Goal: Navigation & Orientation: Find specific page/section

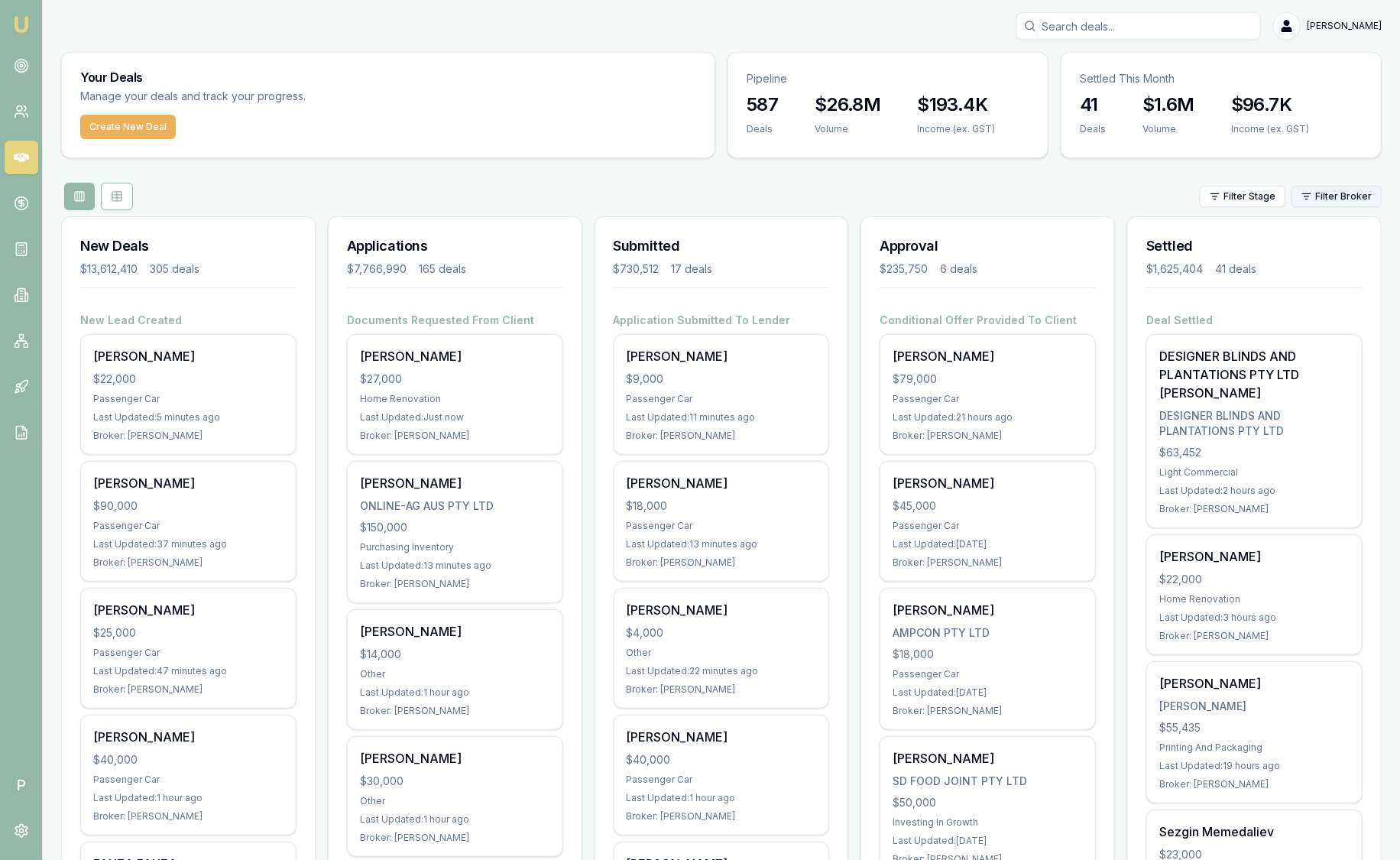
click at [1354, 193] on html "Emu Broker P [PERSON_NAME] Toggle Menu Your Deals Manage your deals and track y…" at bounding box center [700, 430] width 1400 height 860
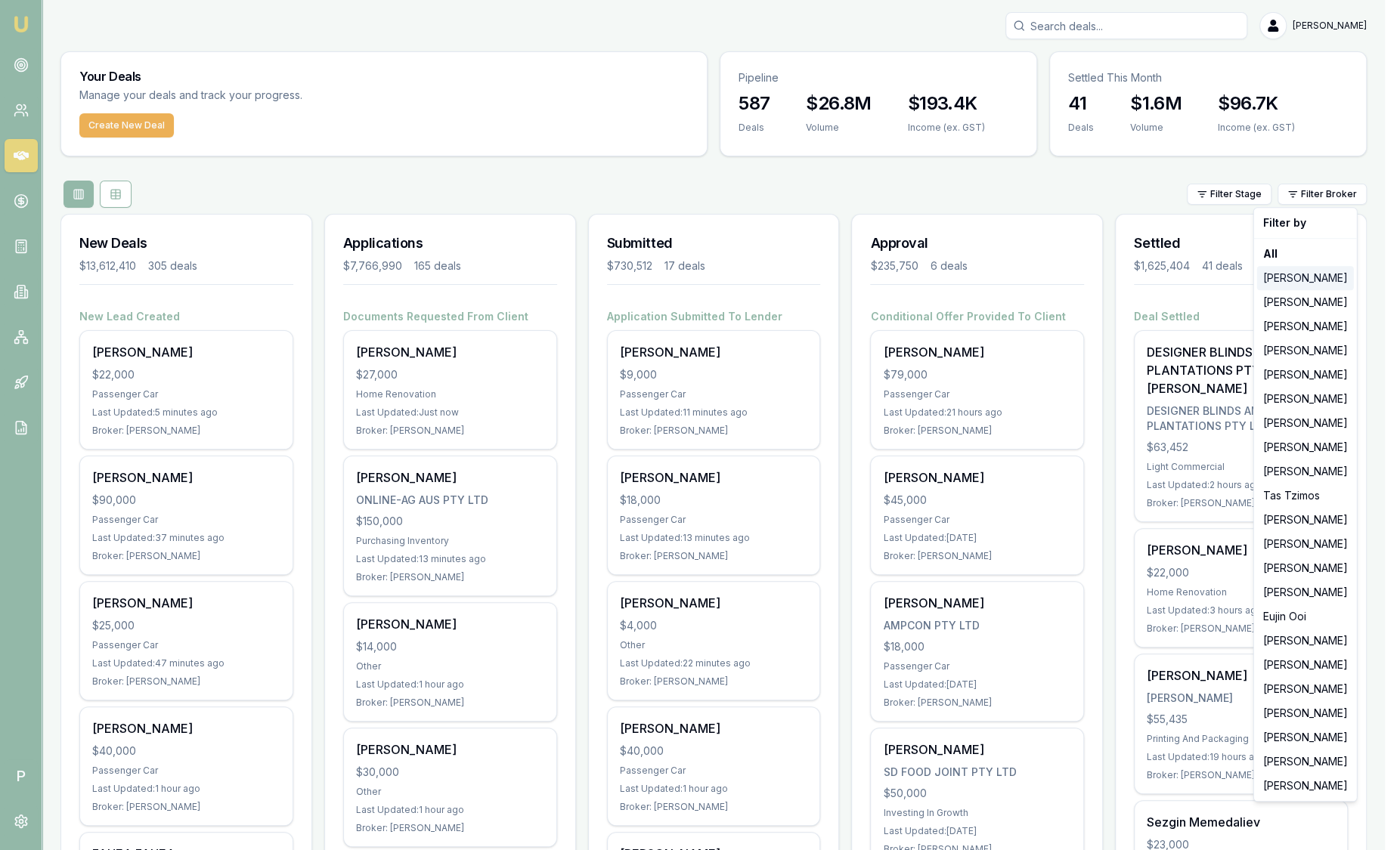
click at [1280, 273] on div "[PERSON_NAME]" at bounding box center [1305, 277] width 96 height 24
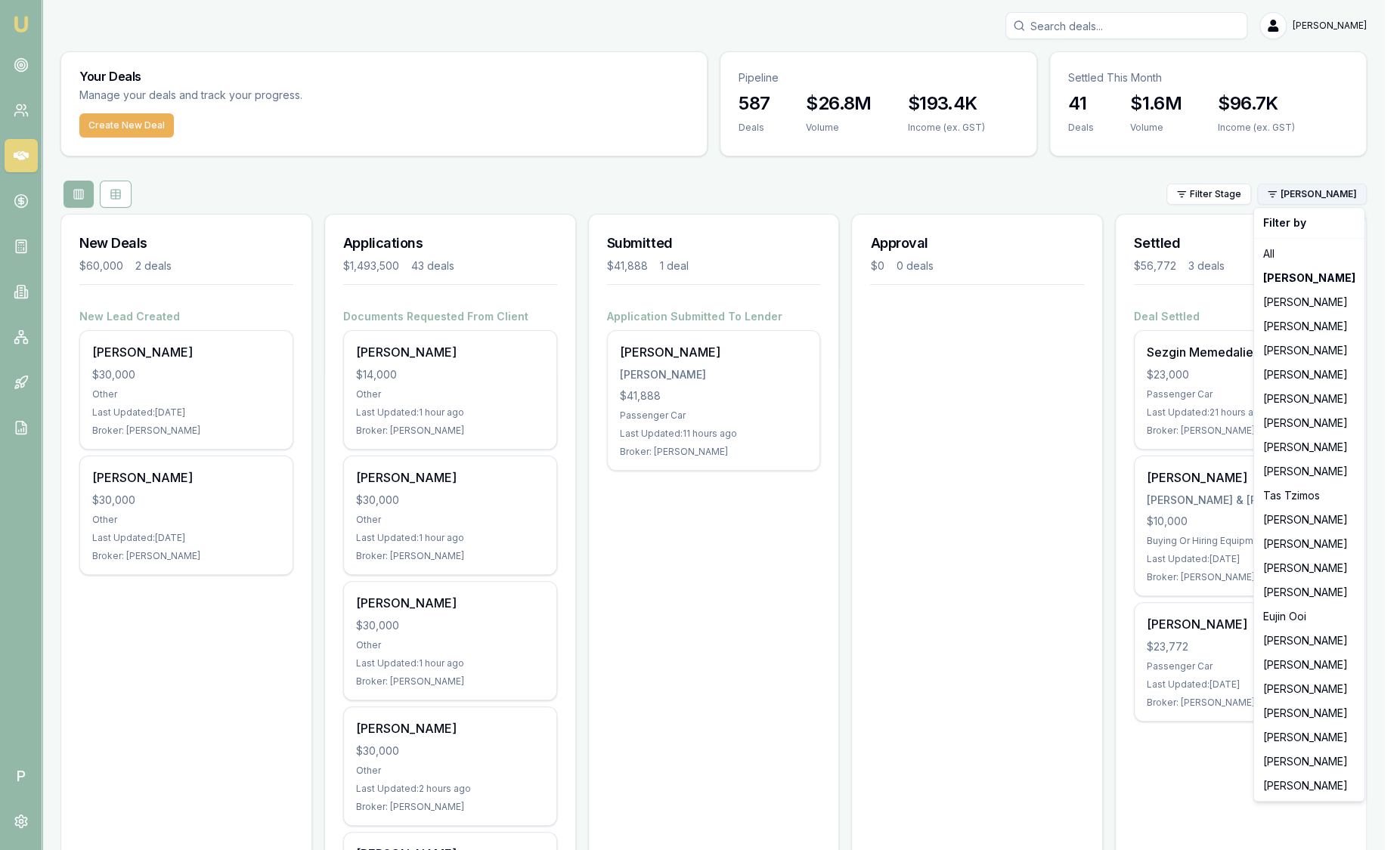
click at [1306, 199] on html "Emu Broker P [PERSON_NAME] Toggle Menu Your Deals Manage your deals and track y…" at bounding box center [700, 425] width 1400 height 850
click at [1297, 647] on div "[PERSON_NAME]" at bounding box center [1309, 640] width 104 height 24
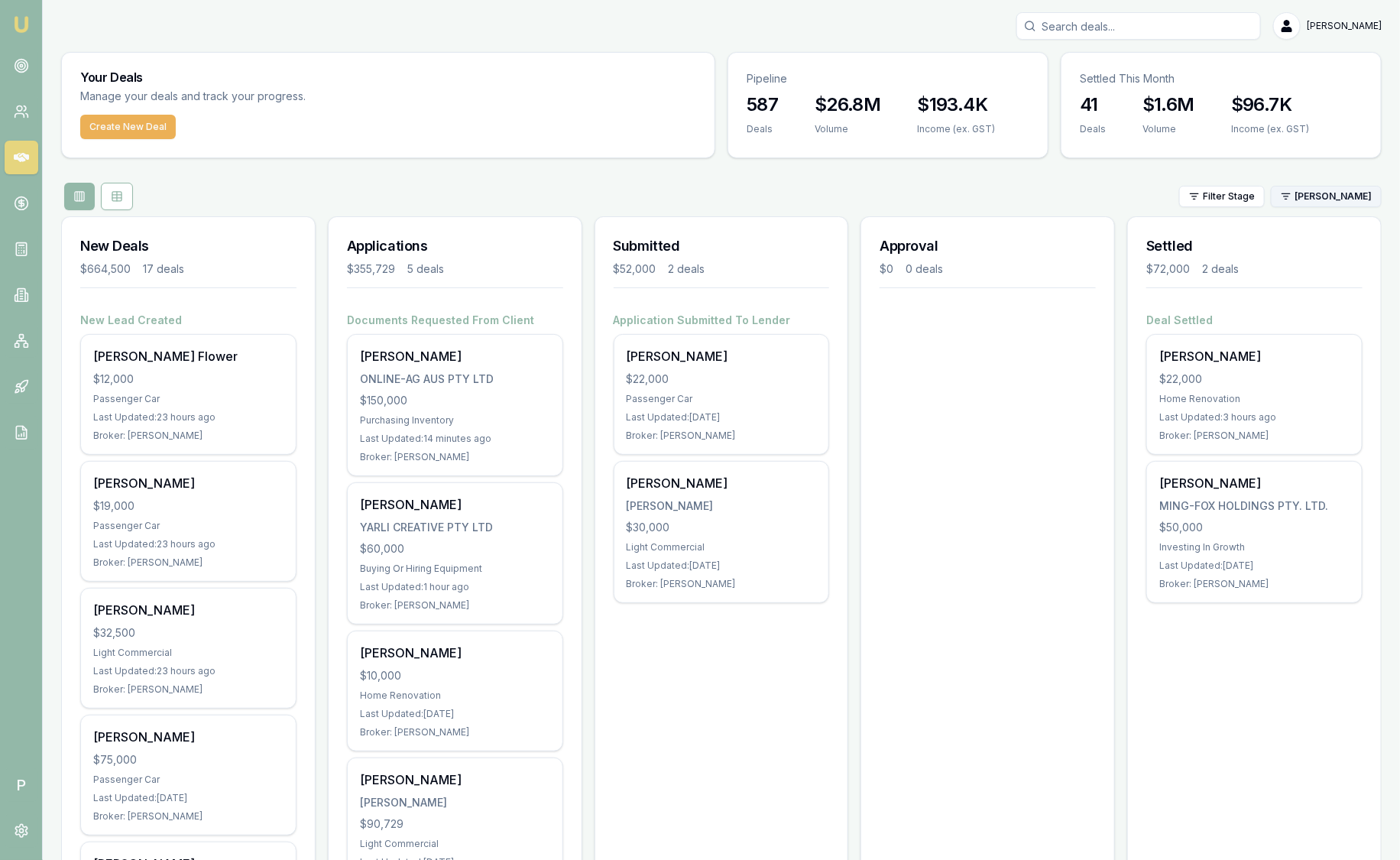
click at [1313, 195] on html "Emu Broker P [PERSON_NAME] Toggle Menu Your Deals Manage your deals and track y…" at bounding box center [700, 430] width 1400 height 860
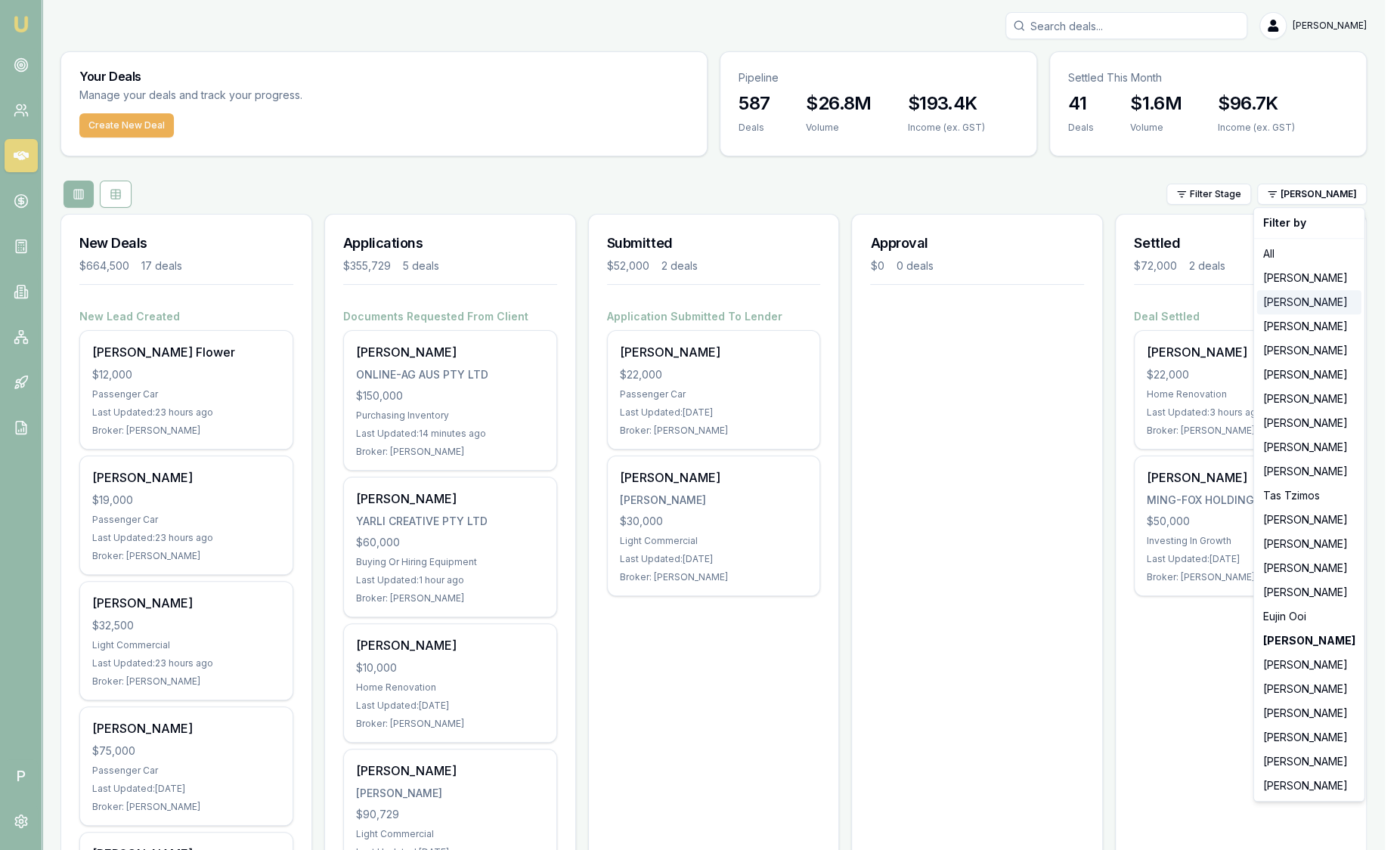
click at [1330, 301] on div "[PERSON_NAME]" at bounding box center [1309, 301] width 104 height 24
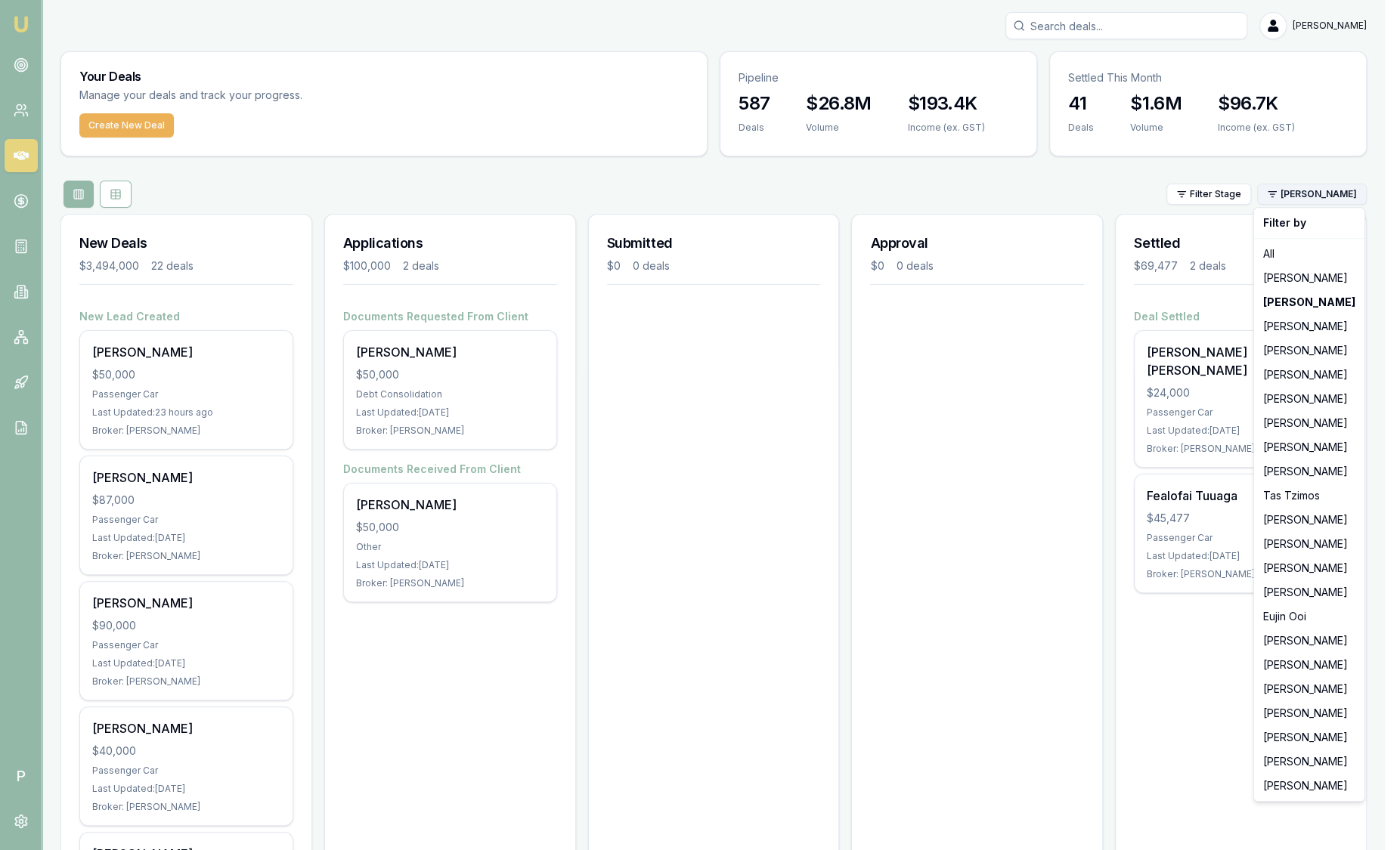
click at [1330, 196] on html "Emu Broker P [PERSON_NAME] Toggle Menu Your Deals Manage your deals and track y…" at bounding box center [700, 425] width 1400 height 850
click at [1331, 785] on div "[PERSON_NAME]" at bounding box center [1309, 786] width 104 height 24
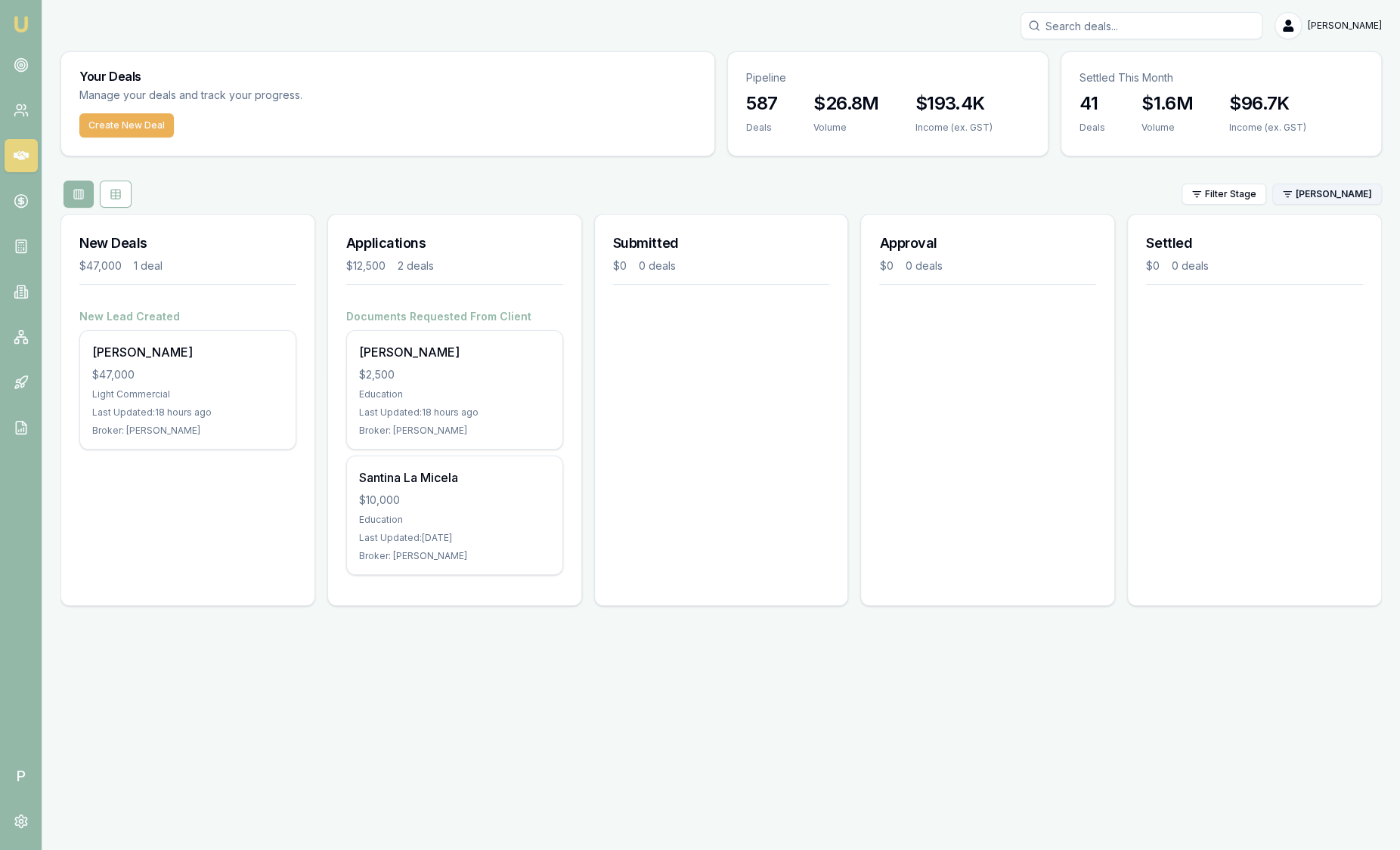
click at [1328, 189] on html "Emu Broker P [PERSON_NAME] Toggle Menu Your Deals Manage your deals and track y…" at bounding box center [700, 425] width 1400 height 850
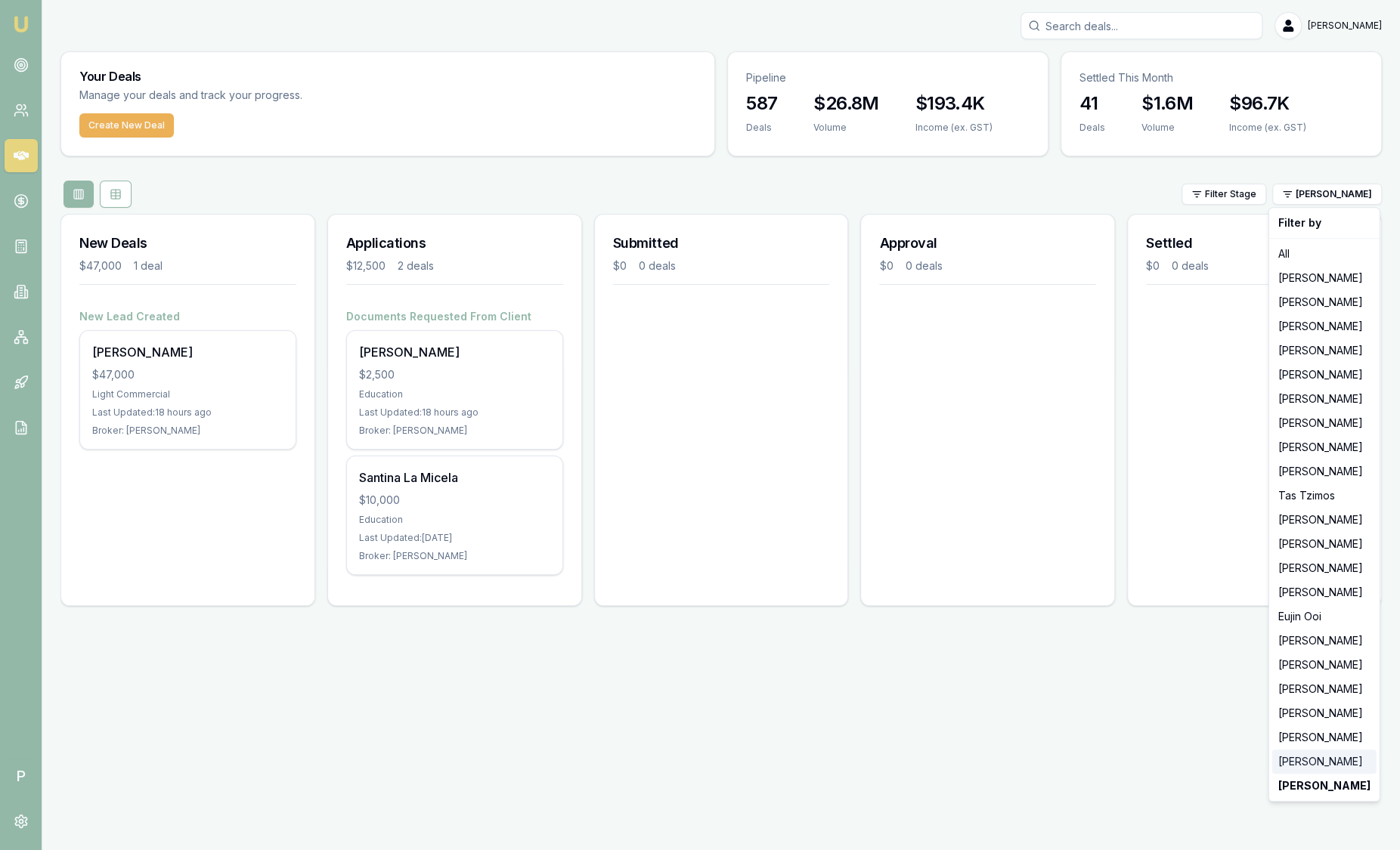
click at [1336, 759] on div "[PERSON_NAME]" at bounding box center [1324, 761] width 104 height 24
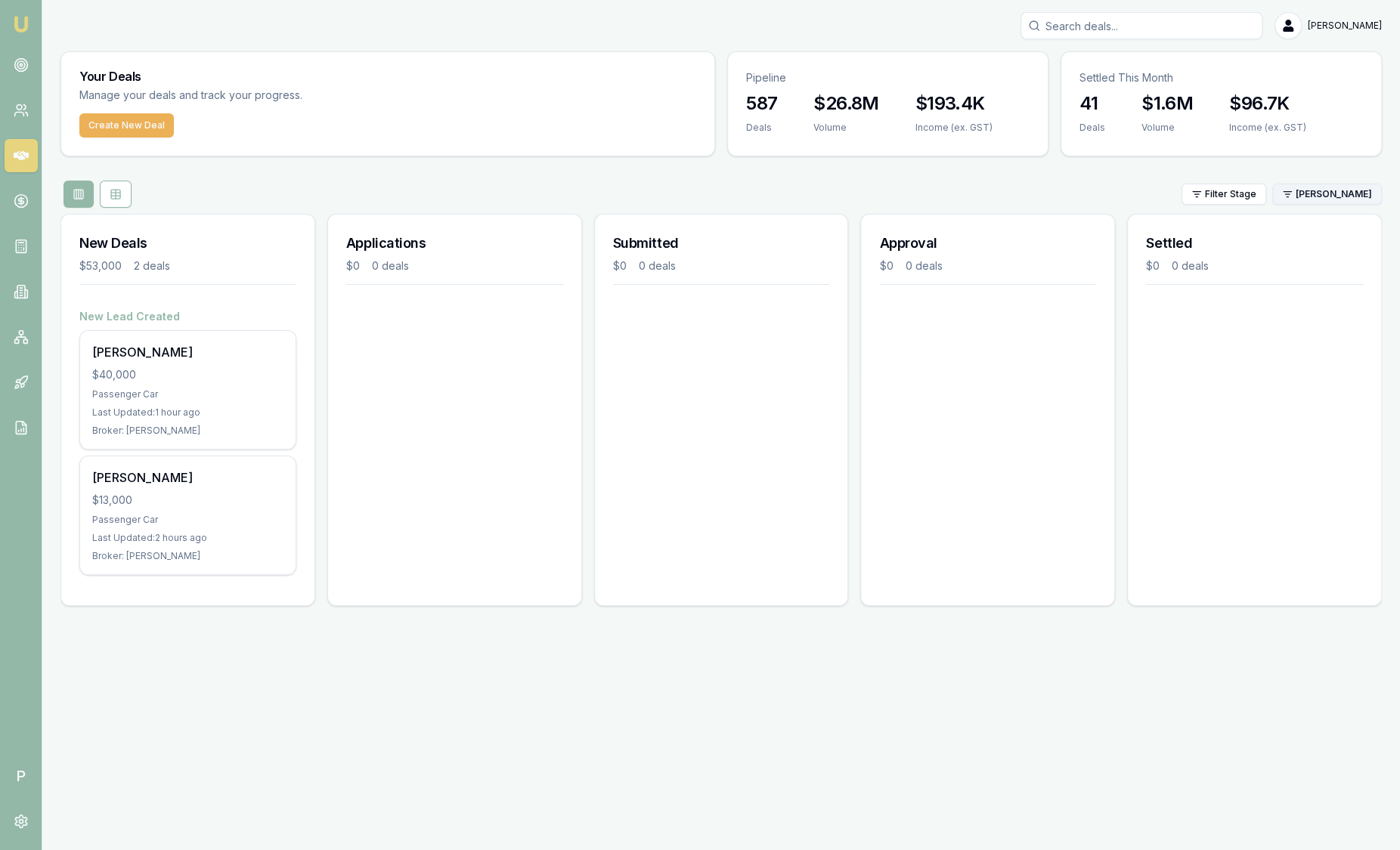
click at [1297, 198] on html "Emu Broker P [PERSON_NAME] Toggle Menu Your Deals Manage your deals and track y…" at bounding box center [700, 425] width 1400 height 850
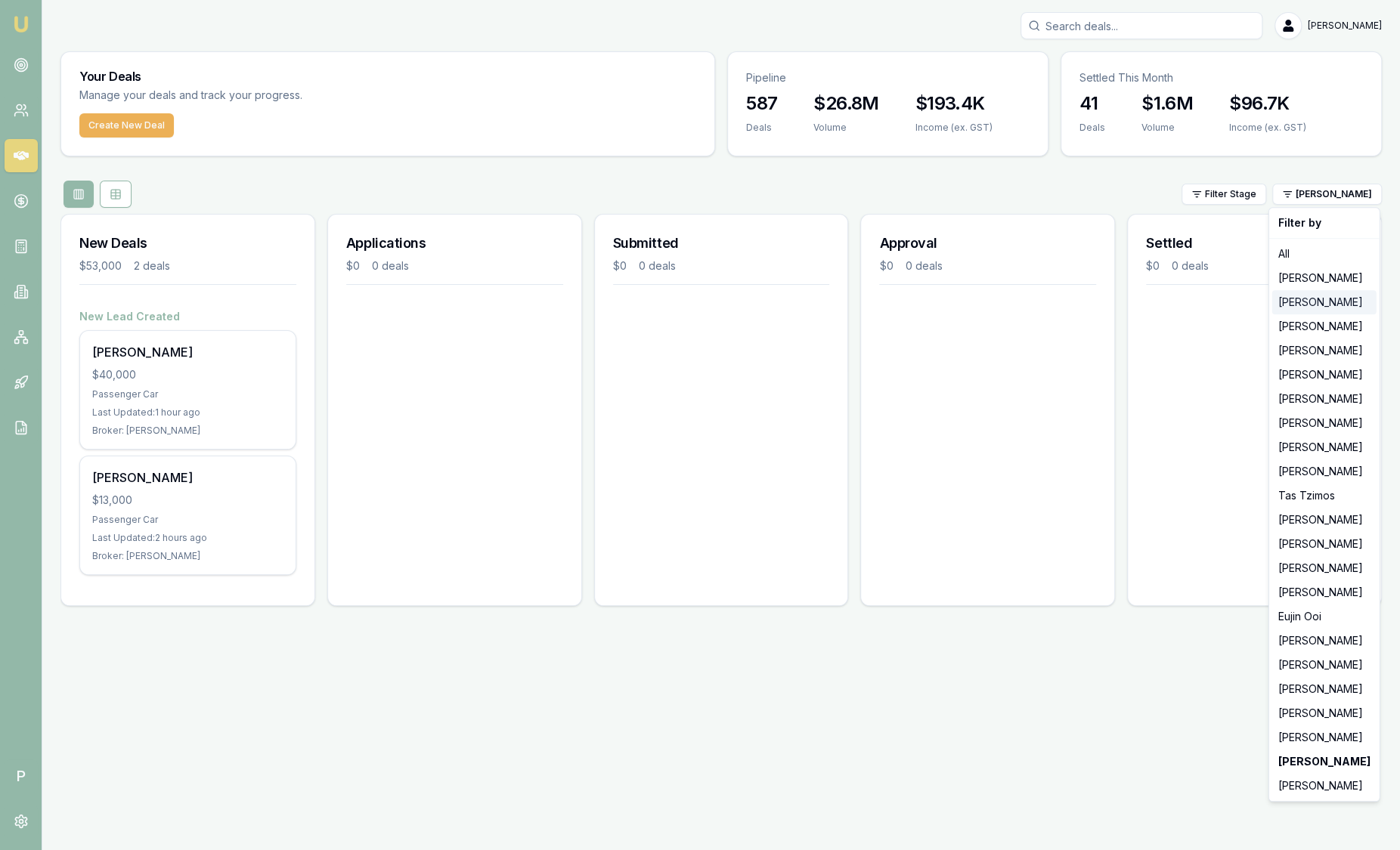
click at [1305, 301] on div "[PERSON_NAME]" at bounding box center [1324, 301] width 104 height 24
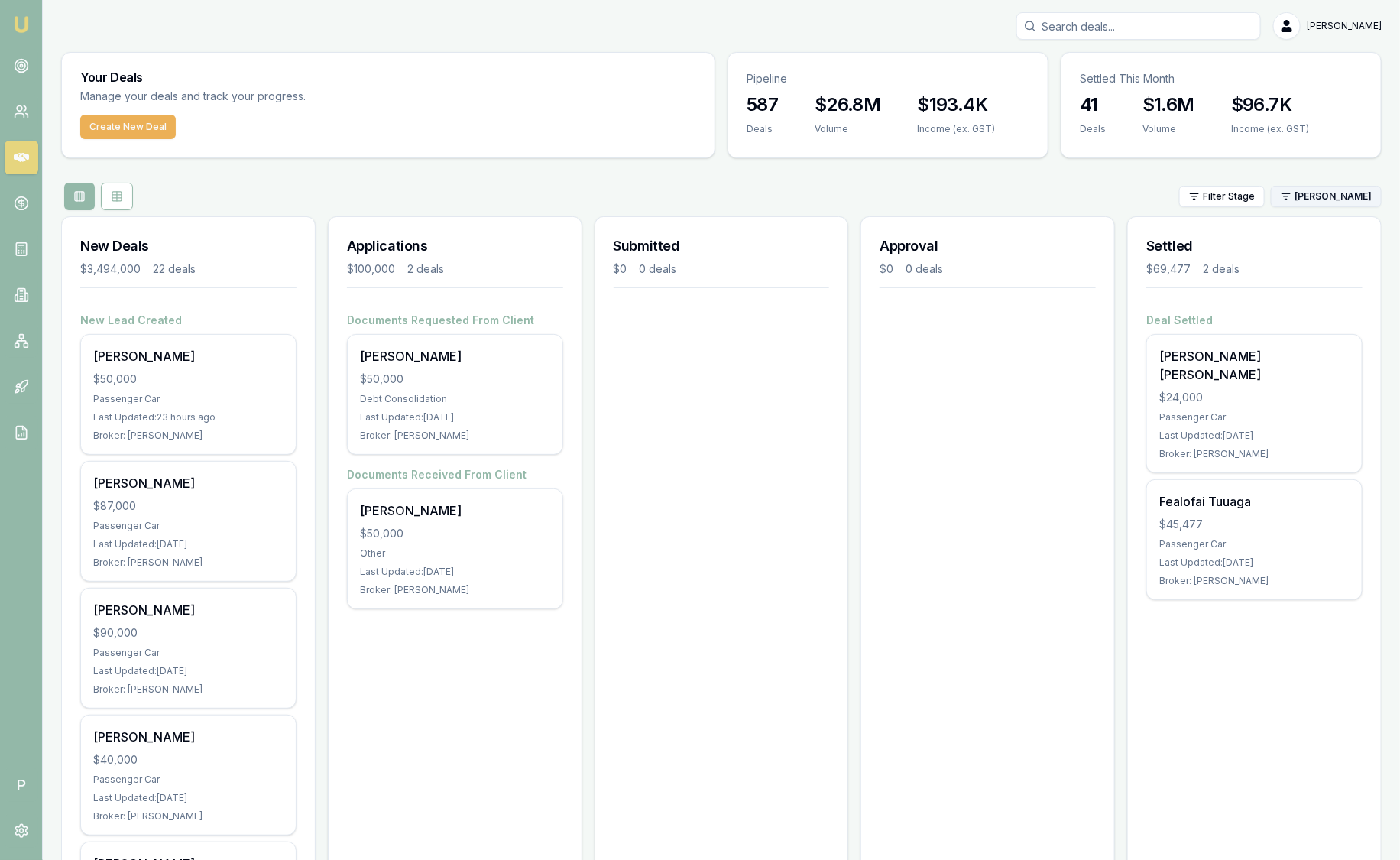
click at [1344, 197] on html "Emu Broker P [PERSON_NAME] Toggle Menu Your Deals Manage your deals and track y…" at bounding box center [700, 430] width 1400 height 860
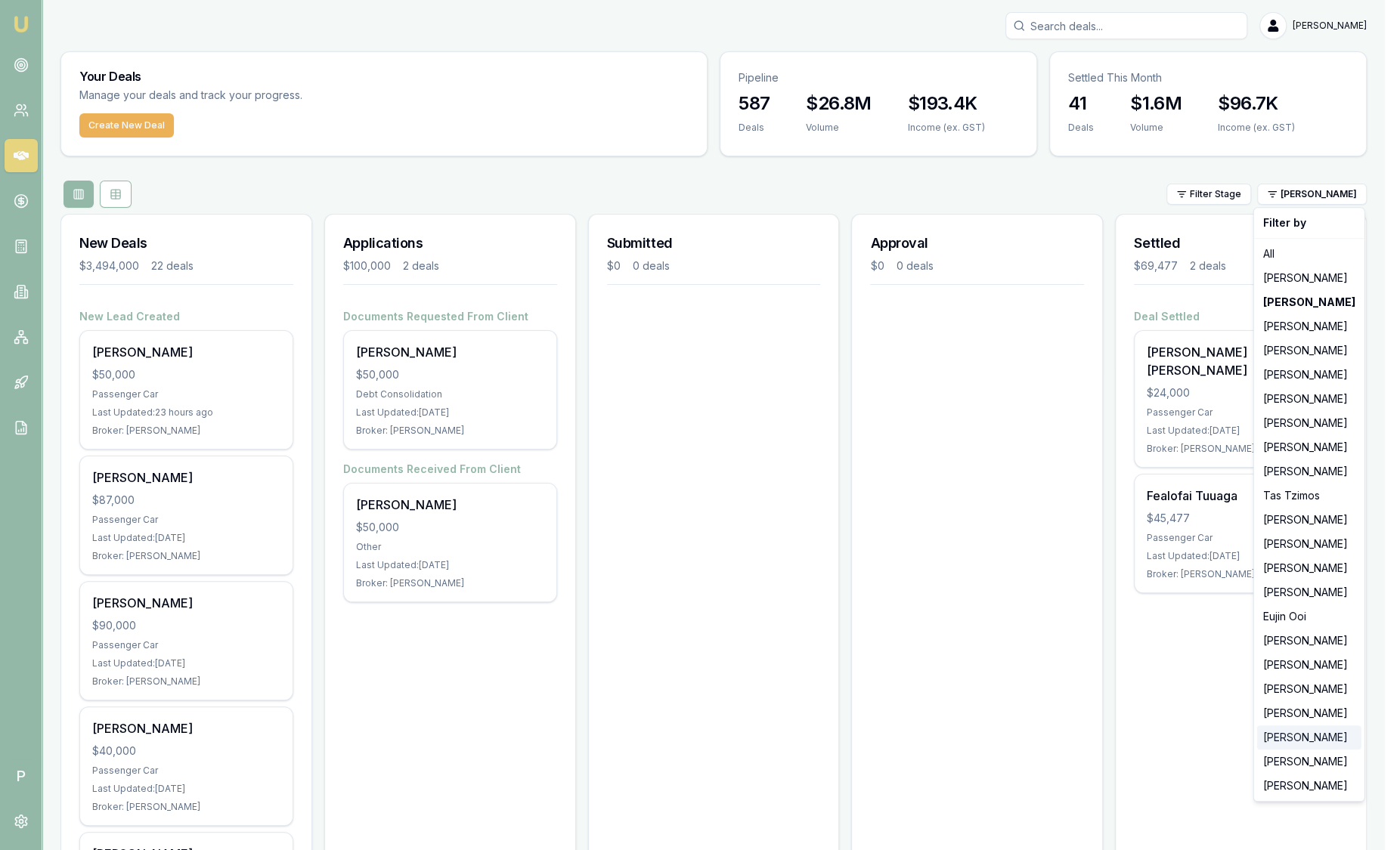
click at [1289, 747] on div "[PERSON_NAME]" at bounding box center [1309, 737] width 104 height 24
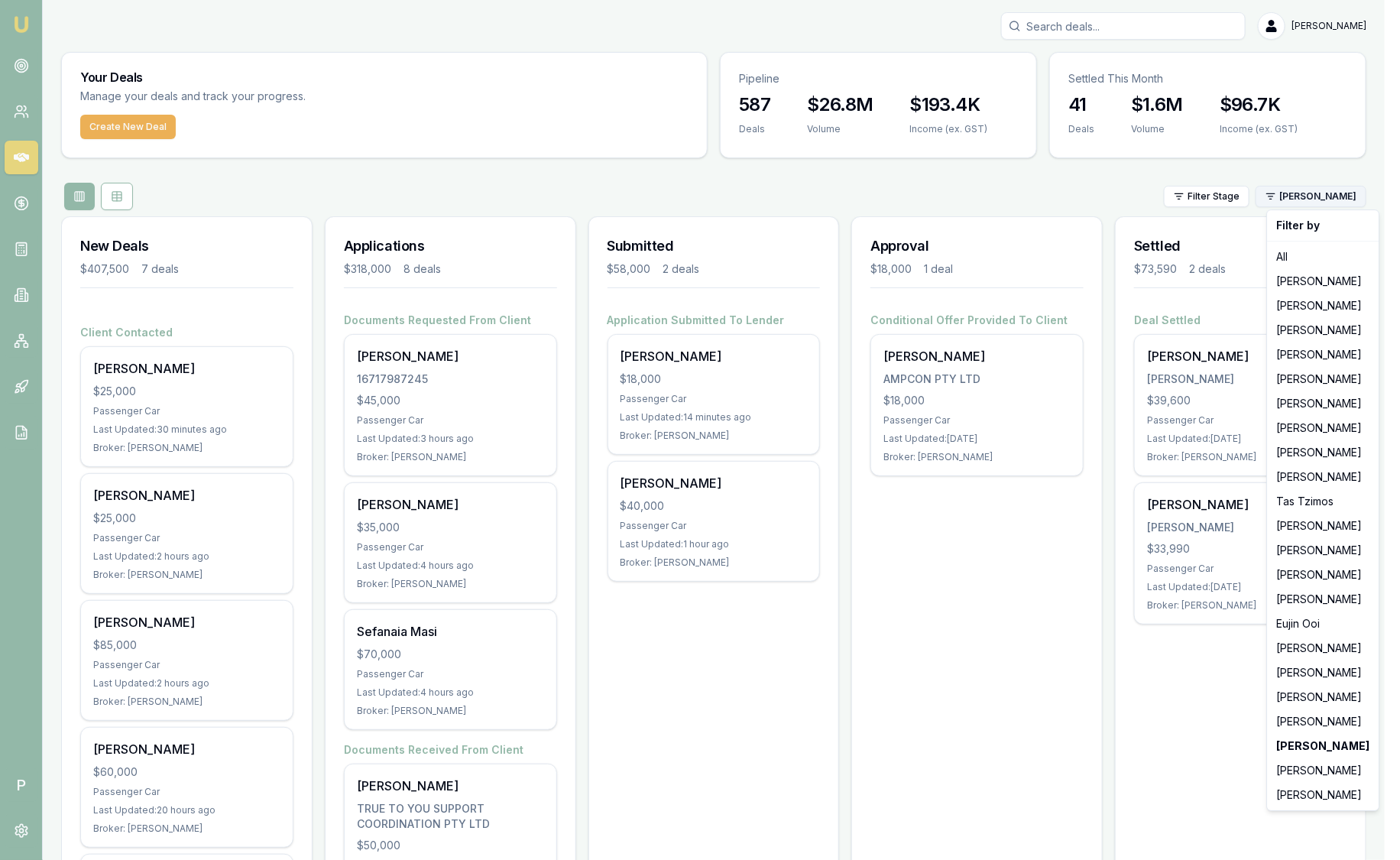
click at [1314, 197] on html "Emu Broker P [PERSON_NAME] Toggle Menu Your Deals Manage your deals and track y…" at bounding box center [700, 430] width 1400 height 860
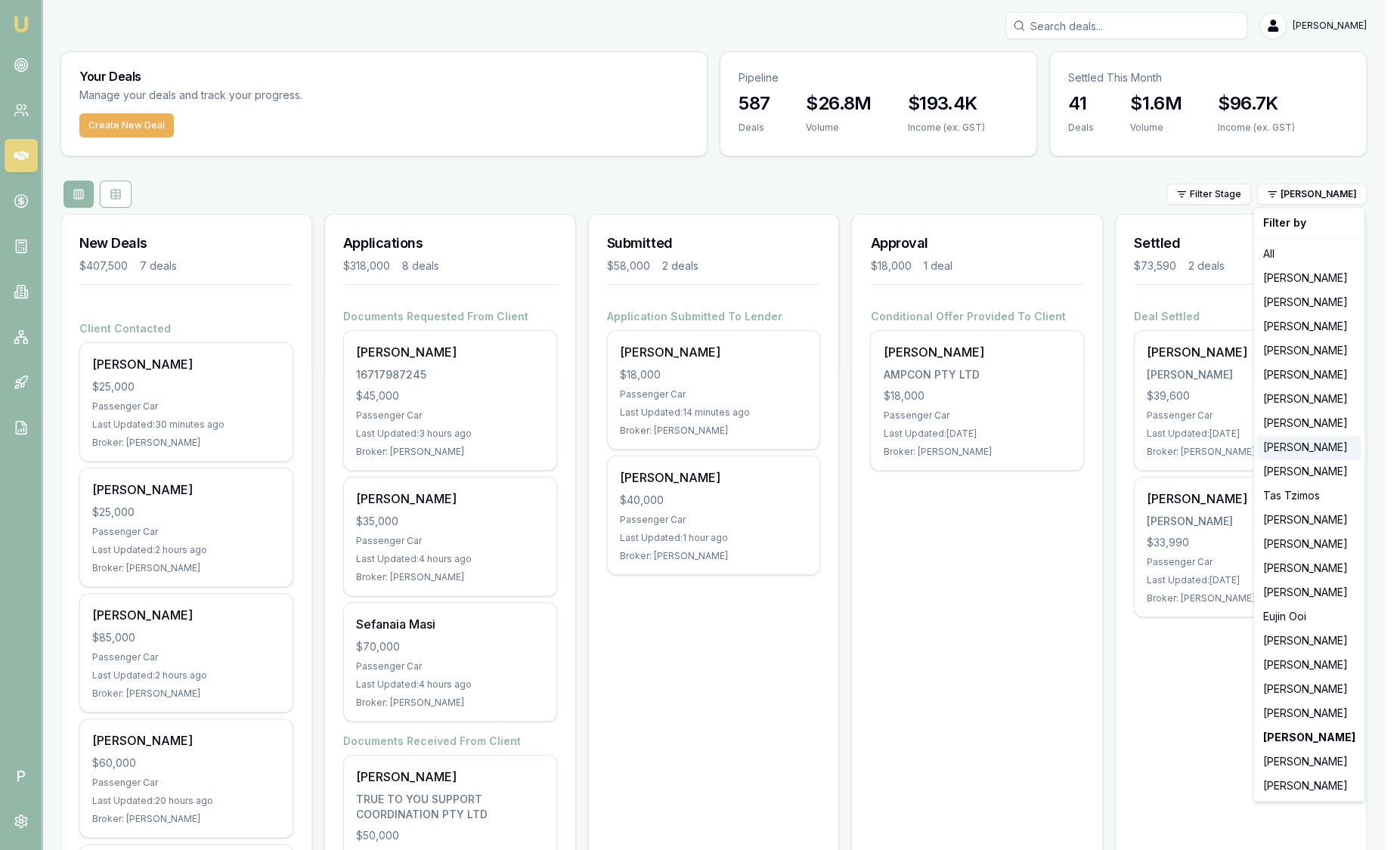
click at [1331, 454] on div "[PERSON_NAME]" at bounding box center [1309, 447] width 104 height 24
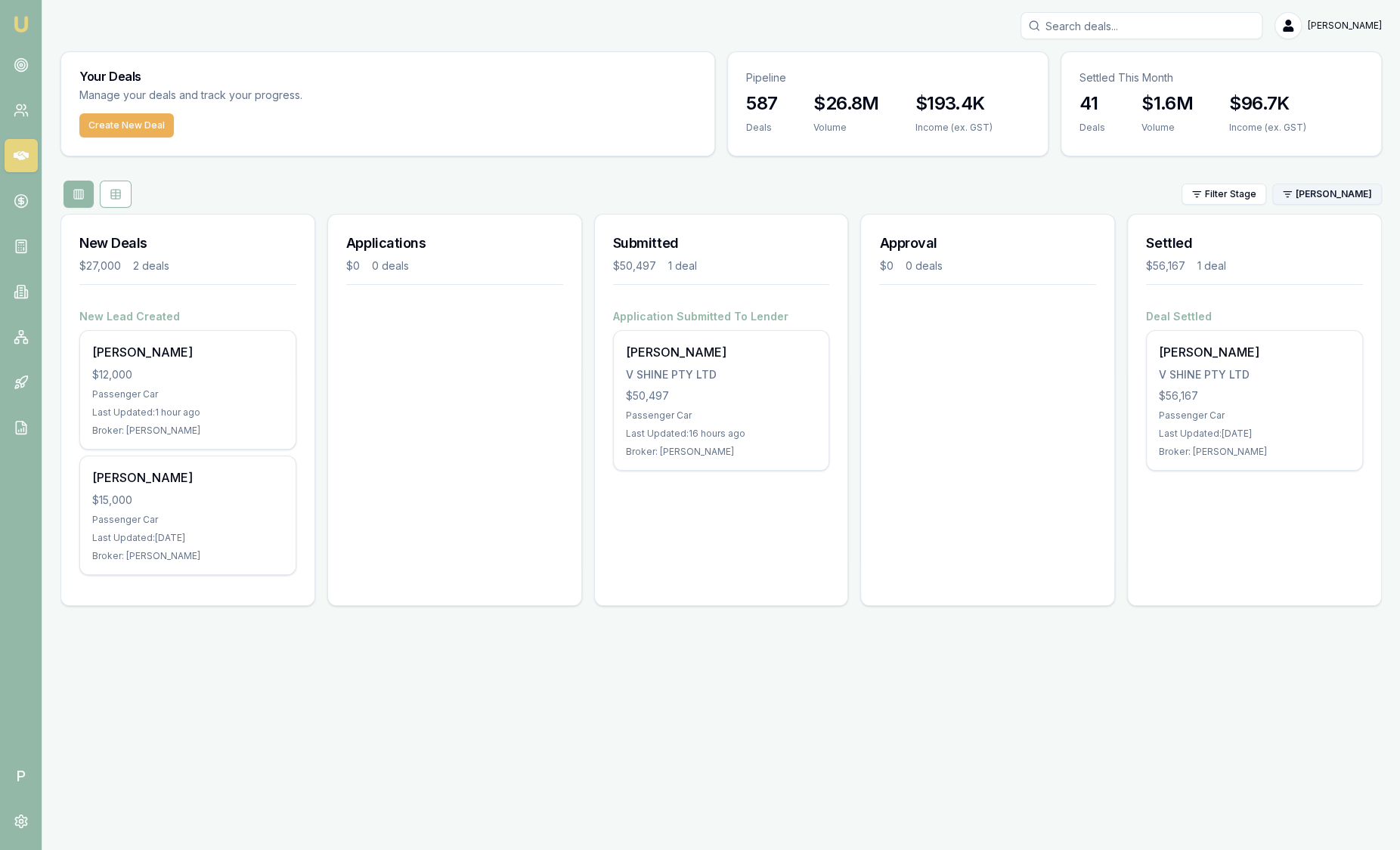
click at [1306, 191] on html "Emu Broker P [PERSON_NAME] Toggle Menu Your Deals Manage your deals and track y…" at bounding box center [700, 425] width 1400 height 850
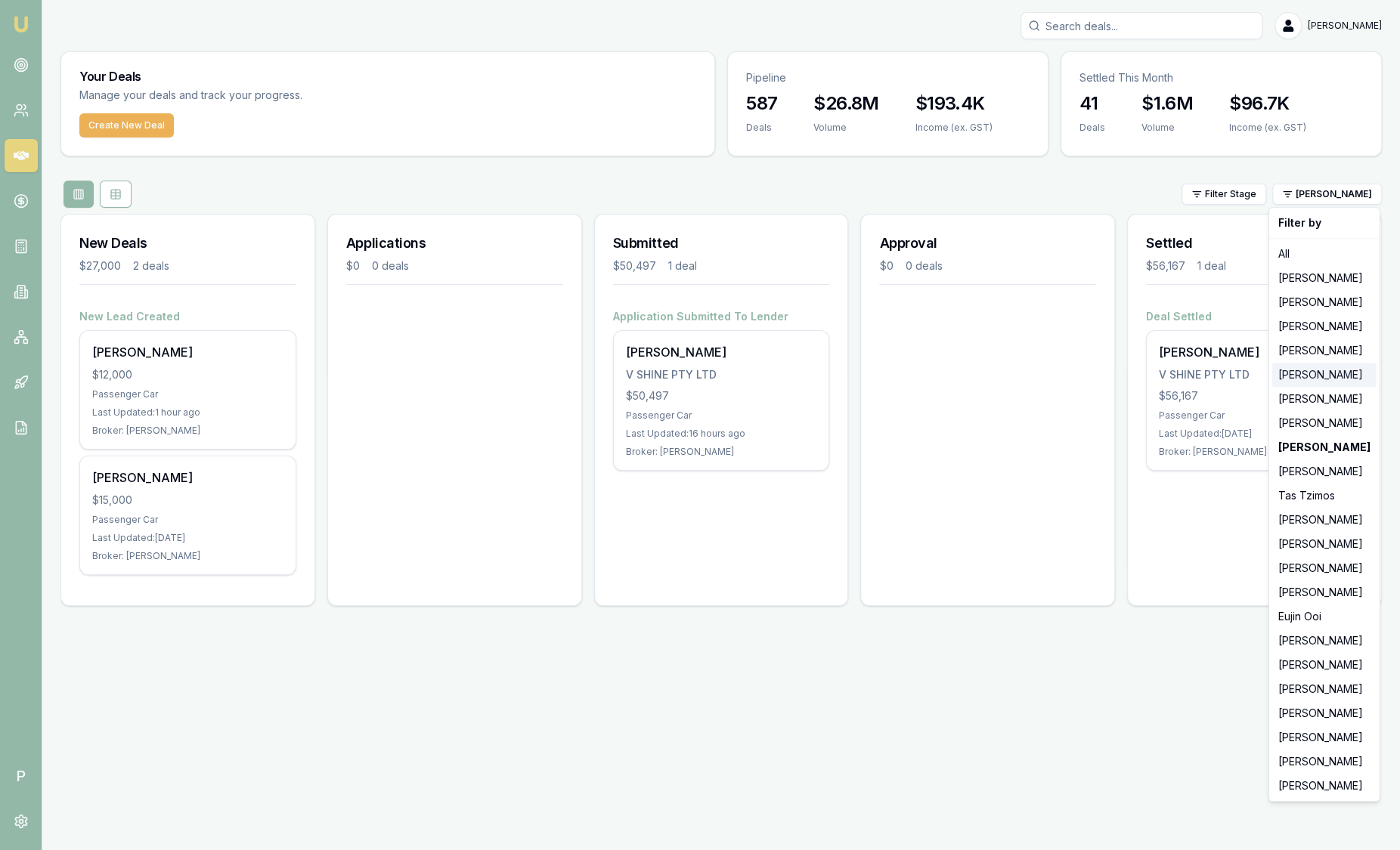
click at [1302, 374] on div "[PERSON_NAME]" at bounding box center [1324, 374] width 104 height 24
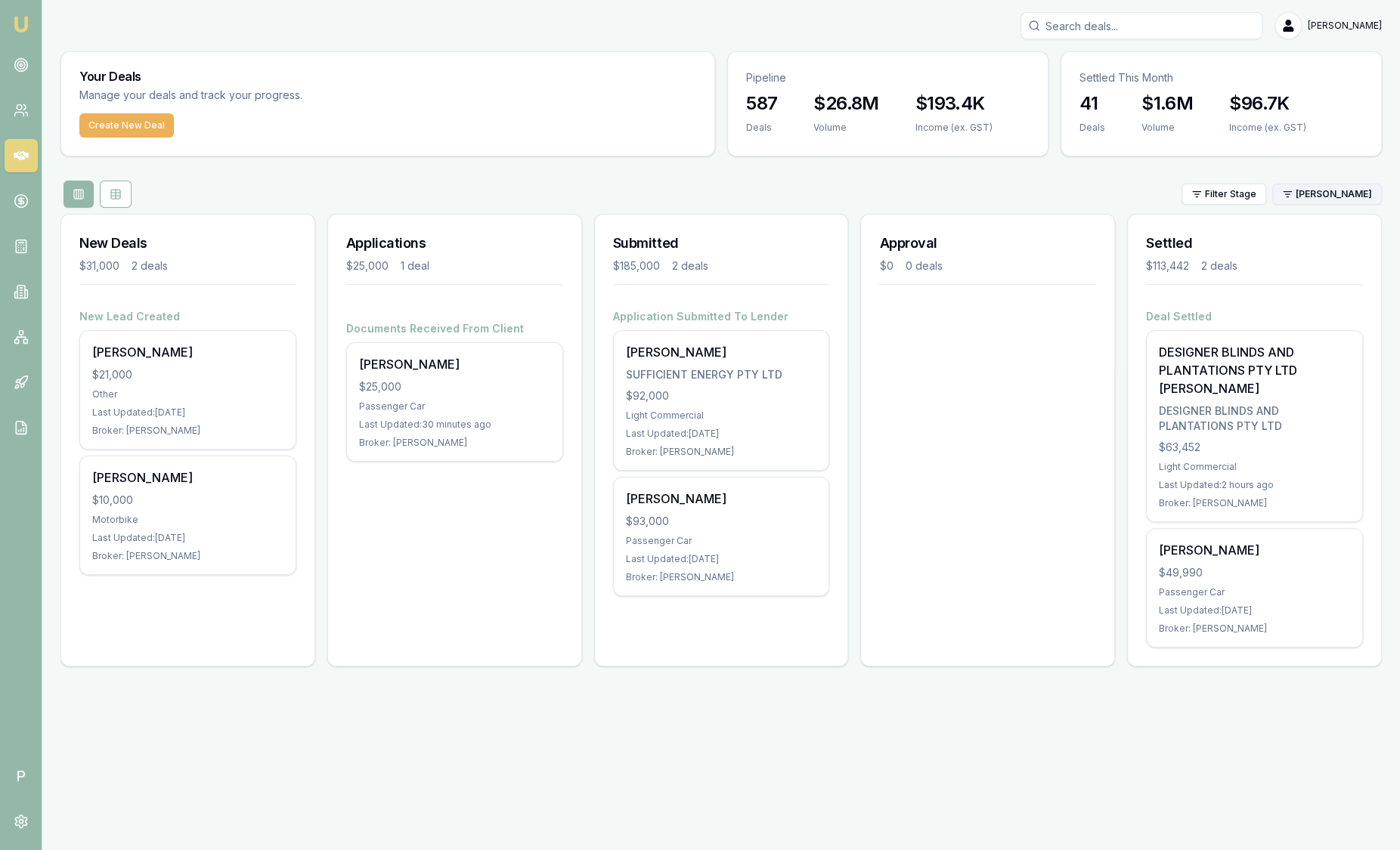
click at [1350, 188] on html "Emu Broker P [PERSON_NAME] Toggle Menu Your Deals Manage your deals and track y…" at bounding box center [700, 425] width 1400 height 850
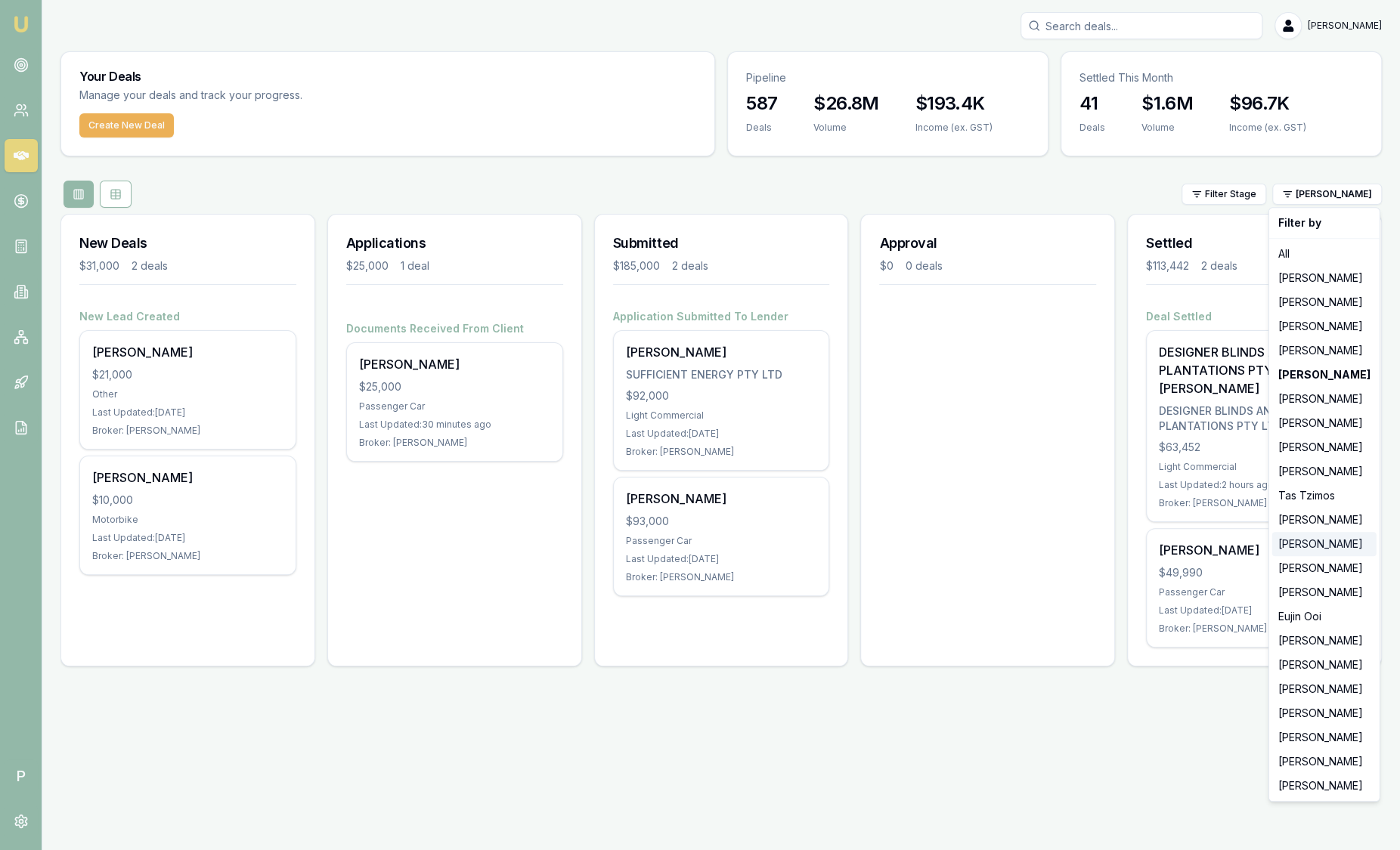
click at [1318, 552] on div "[PERSON_NAME]" at bounding box center [1324, 543] width 104 height 24
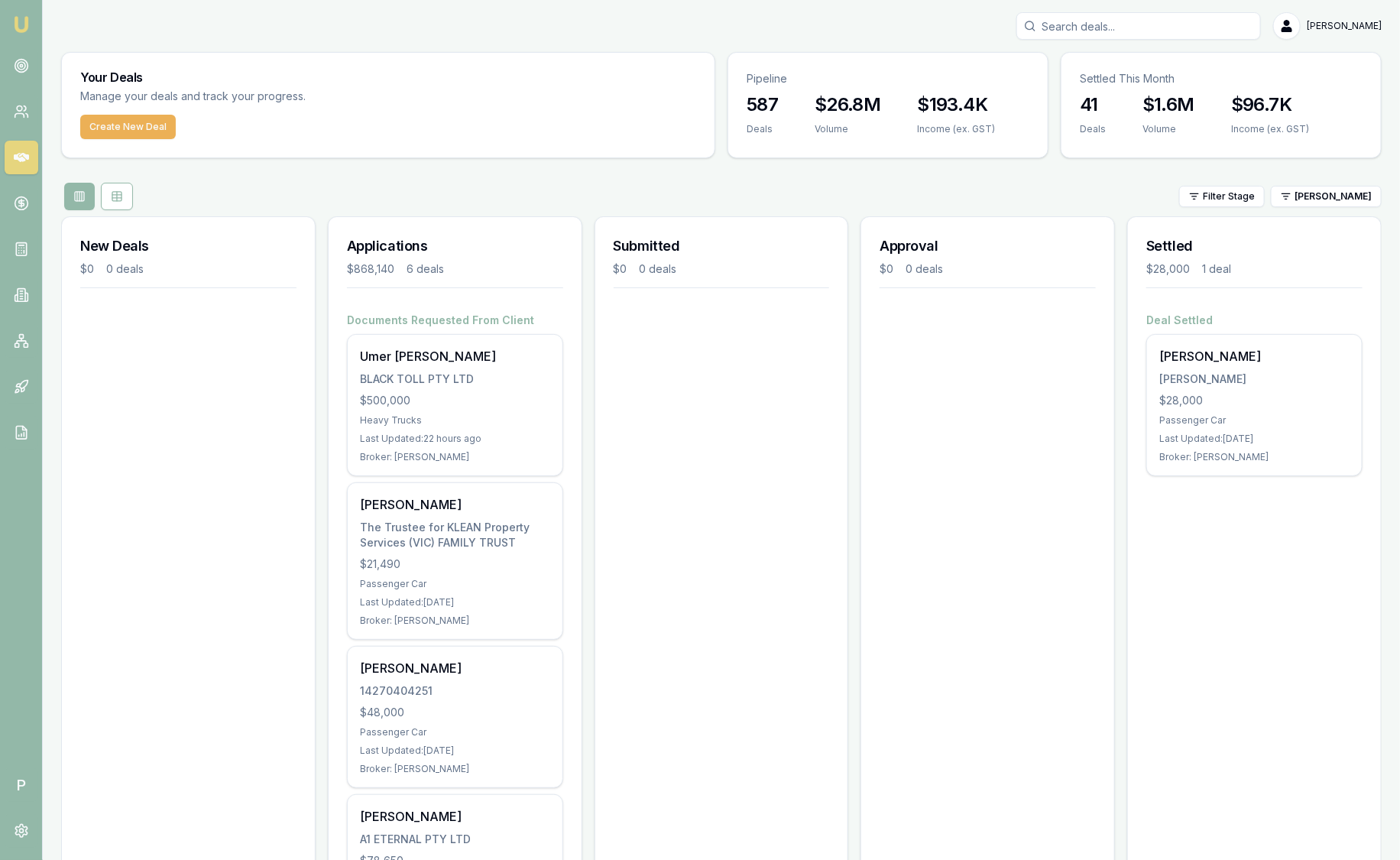
scroll to position [441, 0]
